Goal: Transaction & Acquisition: Purchase product/service

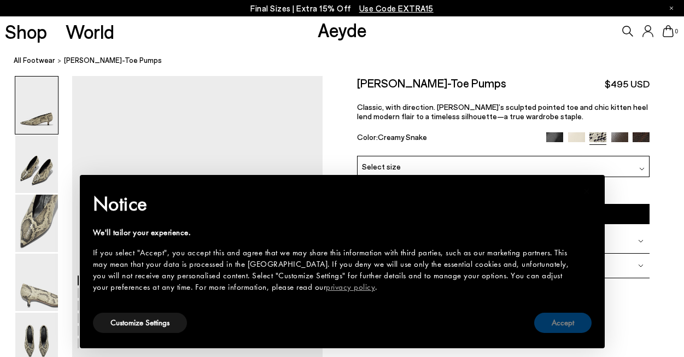
click at [571, 319] on button "Accept" at bounding box center [562, 323] width 57 height 20
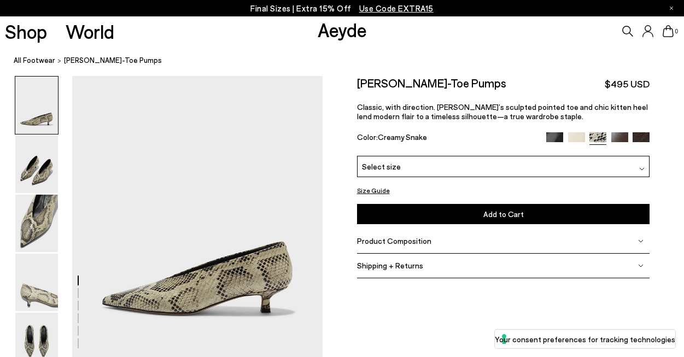
click at [454, 172] on div "Select size" at bounding box center [503, 166] width 293 height 21
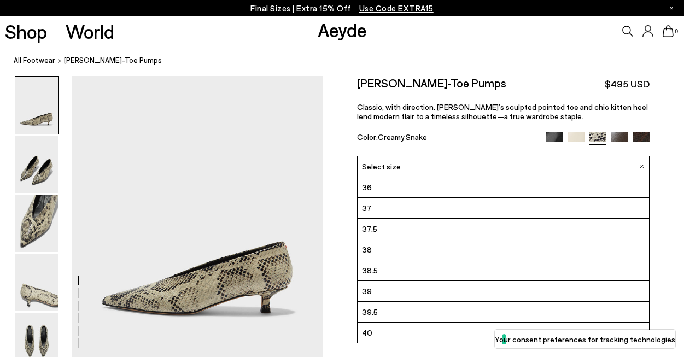
click at [365, 292] on span "39" at bounding box center [367, 291] width 10 height 14
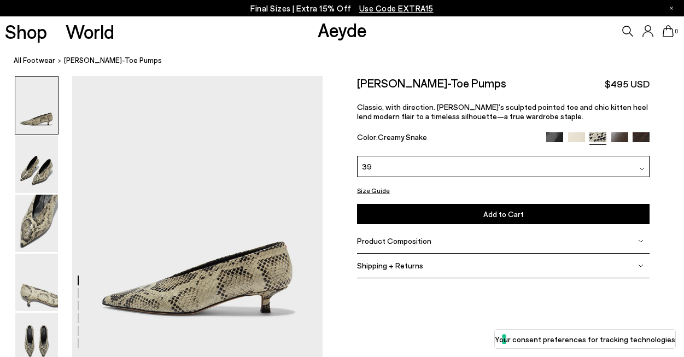
click at [437, 214] on button "Add to Cart Select a Size First" at bounding box center [503, 214] width 293 height 20
click at [553, 136] on img at bounding box center [554, 140] width 17 height 17
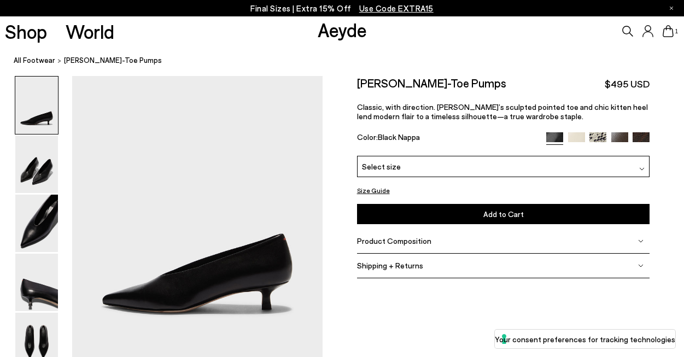
click at [575, 139] on img at bounding box center [576, 140] width 17 height 17
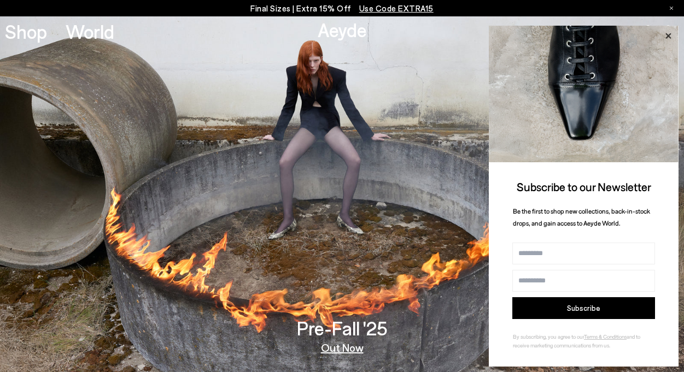
click at [669, 38] on icon at bounding box center [667, 35] width 5 height 5
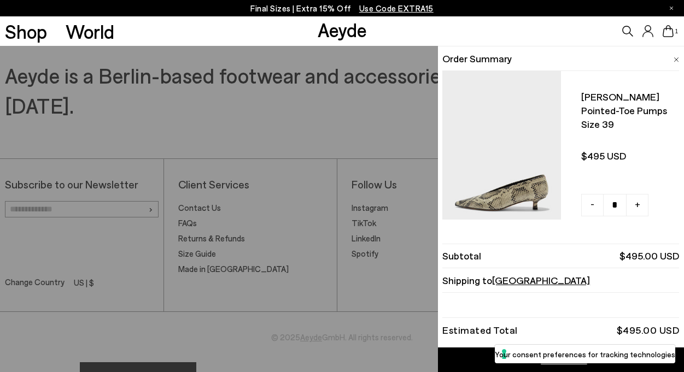
scroll to position [1659, 0]
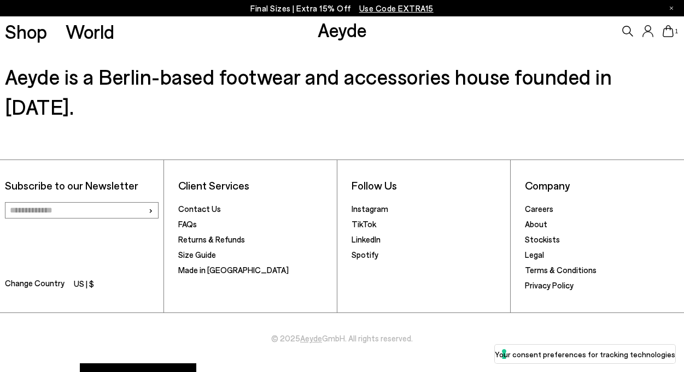
click at [670, 7] on icon at bounding box center [671, 8] width 3 height 3
